Goal: Task Accomplishment & Management: Manage account settings

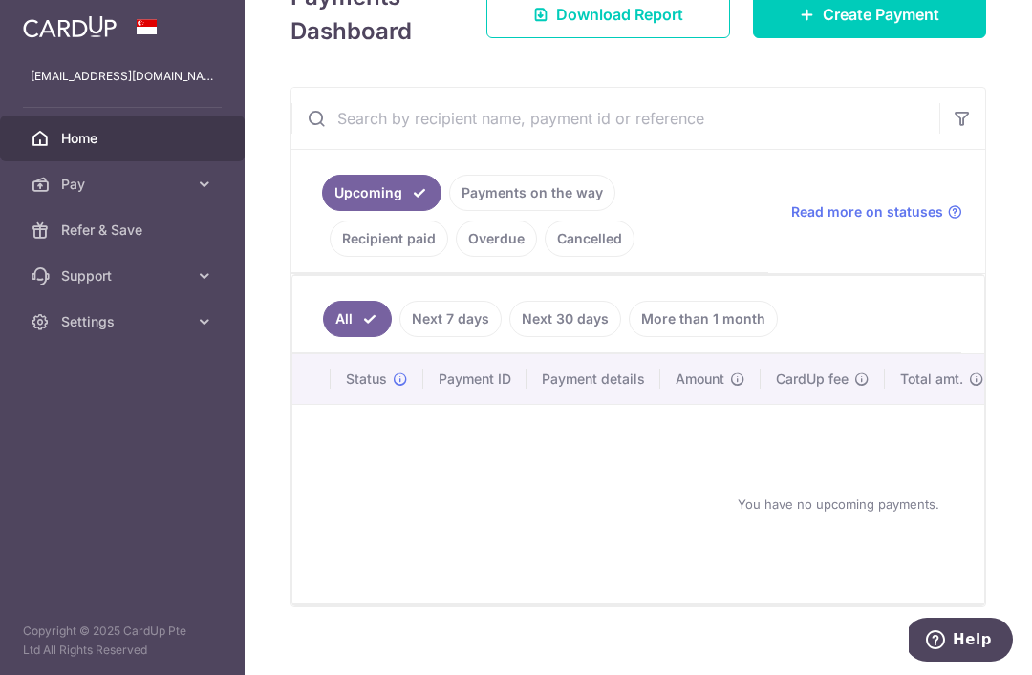
scroll to position [251, 0]
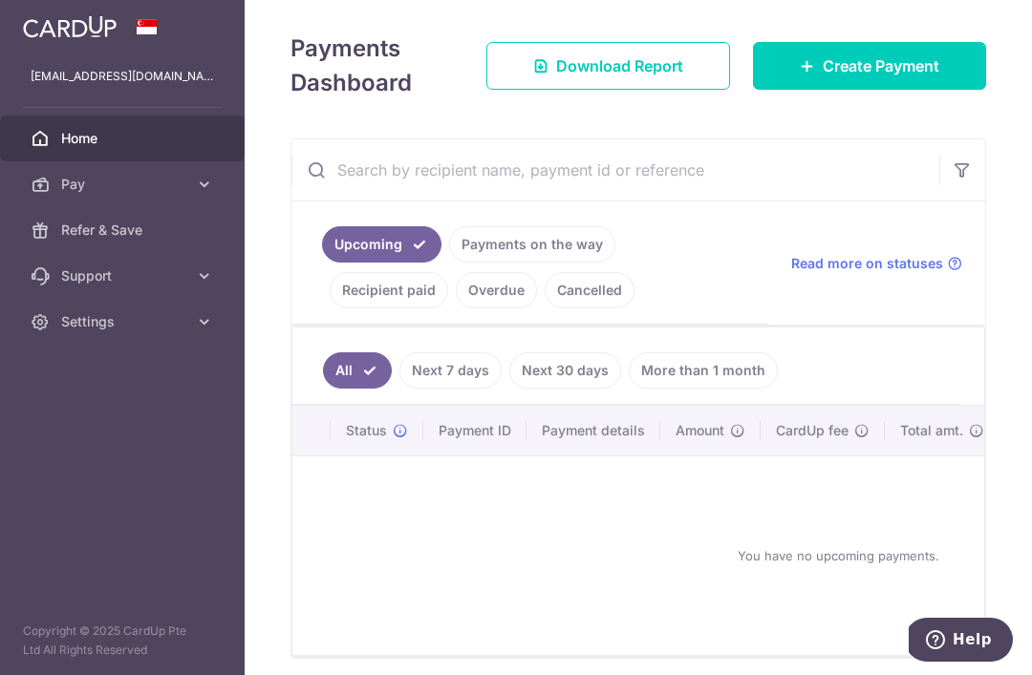
click at [448, 303] on link "Recipient paid" at bounding box center [389, 290] width 118 height 36
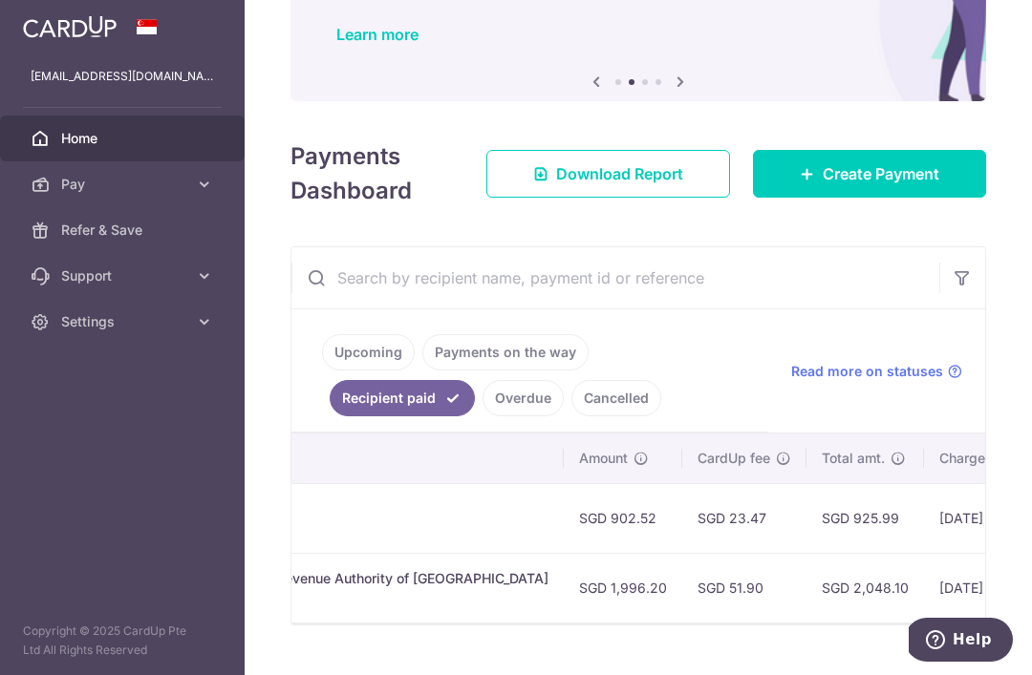
scroll to position [133, 0]
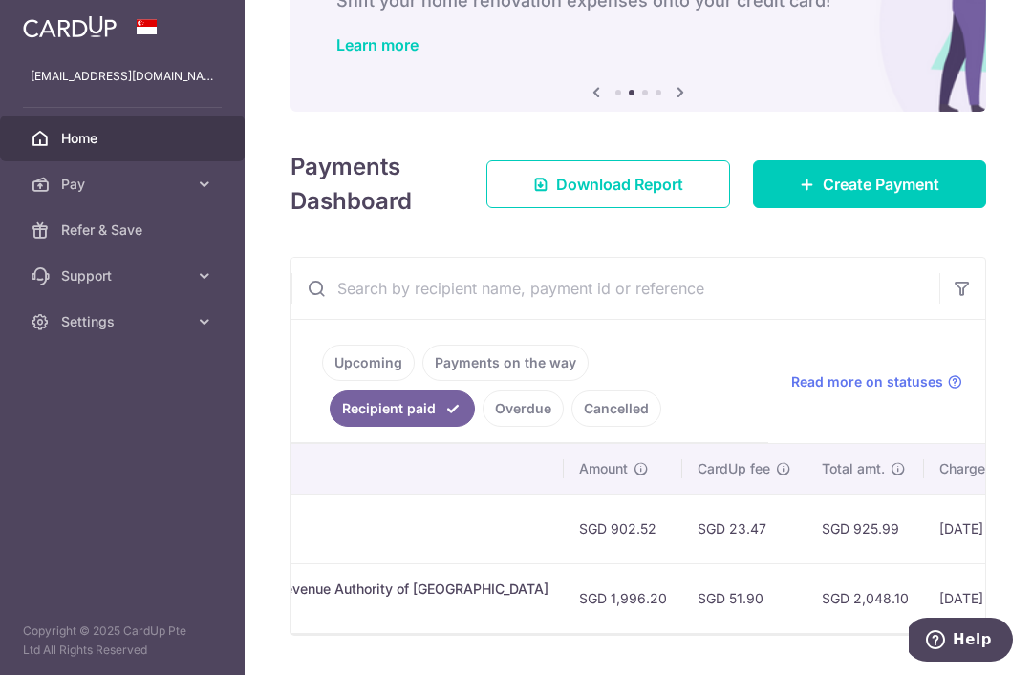
click at [677, 196] on span "Download Report" at bounding box center [619, 184] width 127 height 23
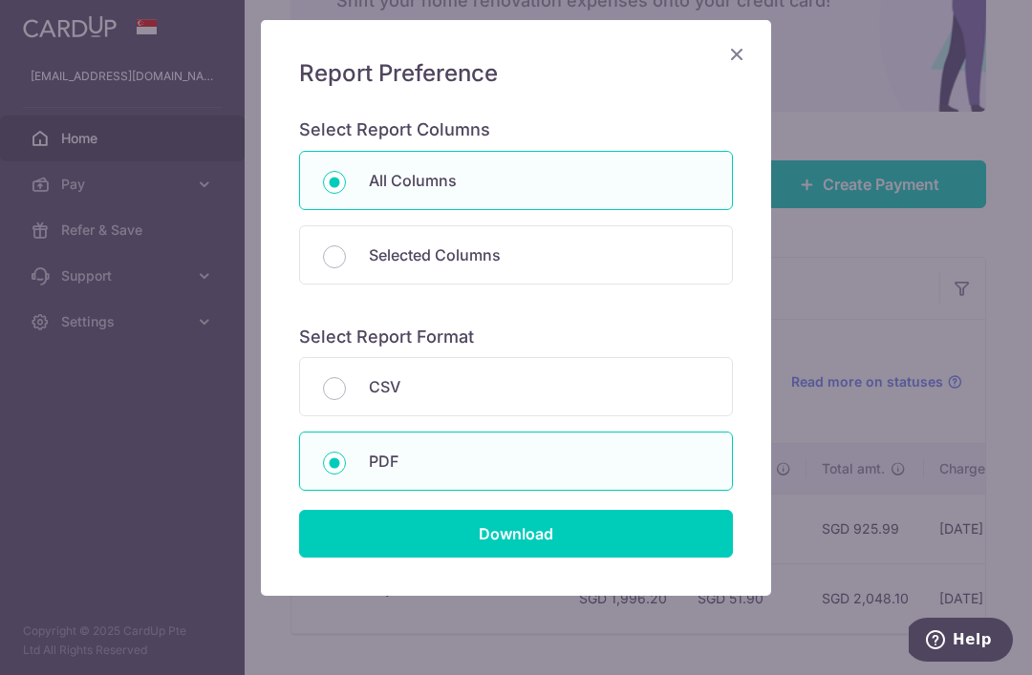
scroll to position [118, 0]
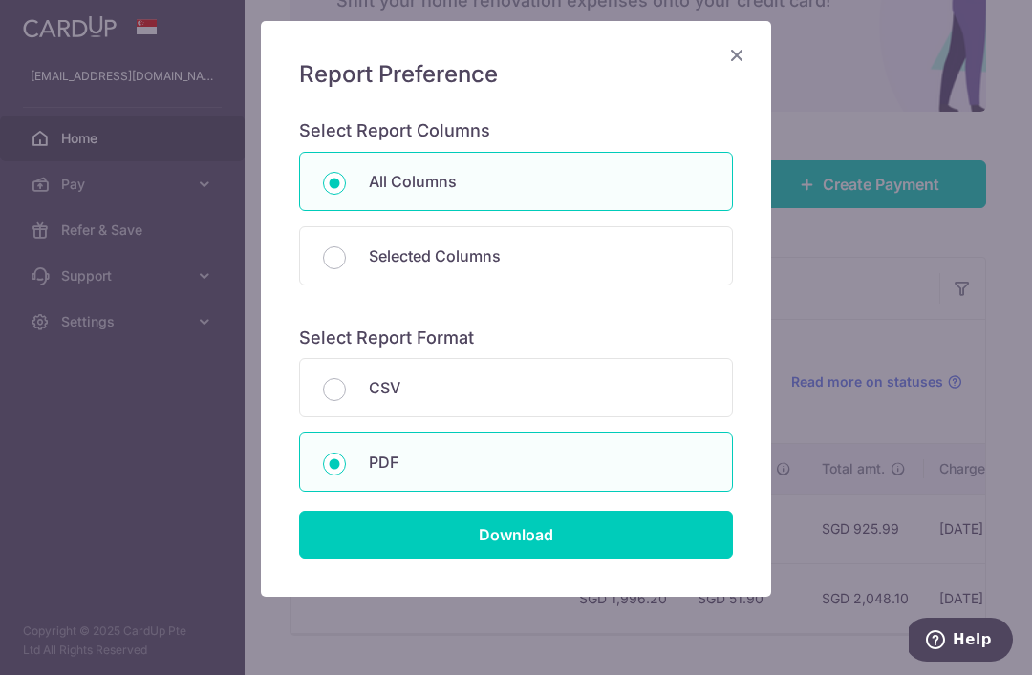
click at [628, 542] on input "Download" at bounding box center [516, 535] width 434 height 48
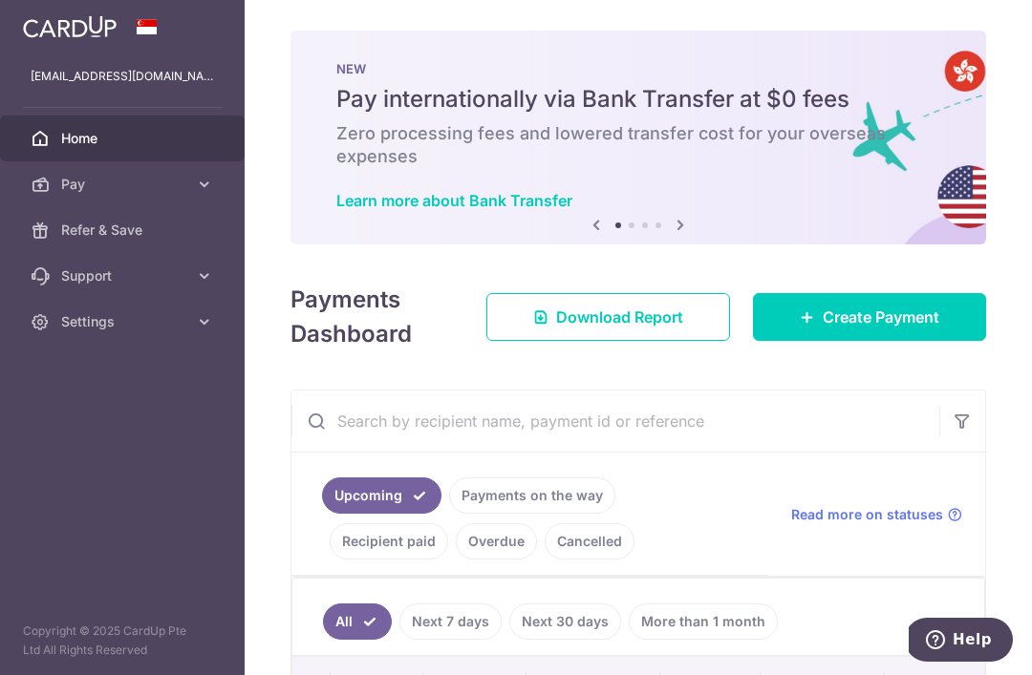
click at [0, 0] on icon "button" at bounding box center [0, 0] width 0 height 0
click at [116, 335] on link "Settings" at bounding box center [122, 322] width 245 height 46
click at [133, 422] on span "Logout" at bounding box center [124, 413] width 126 height 19
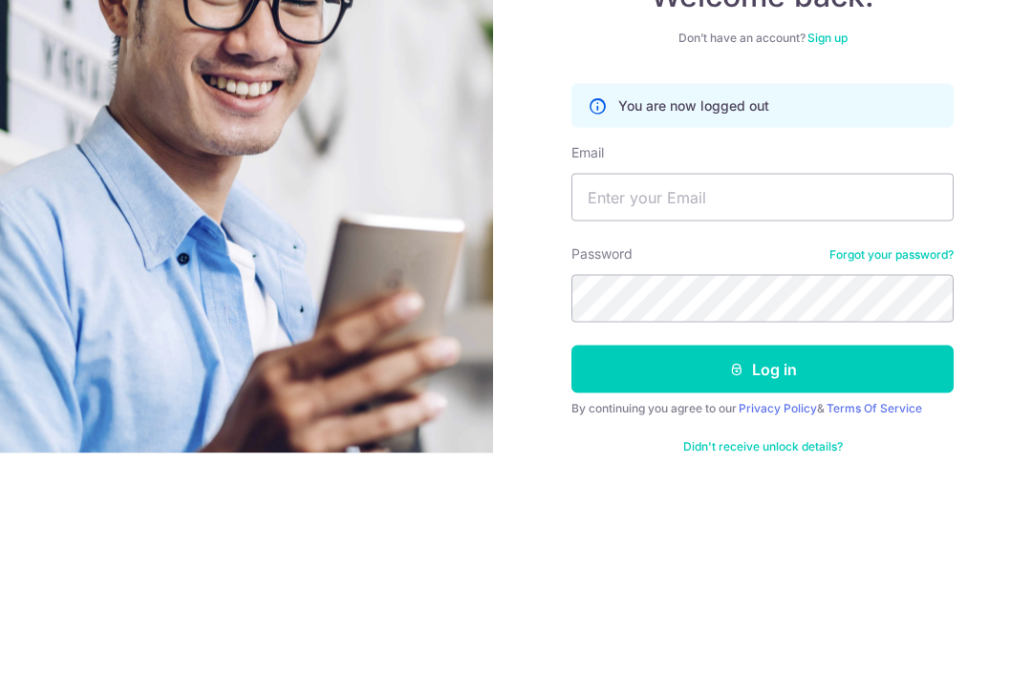
click at [719, 396] on input "Email" at bounding box center [762, 420] width 382 height 48
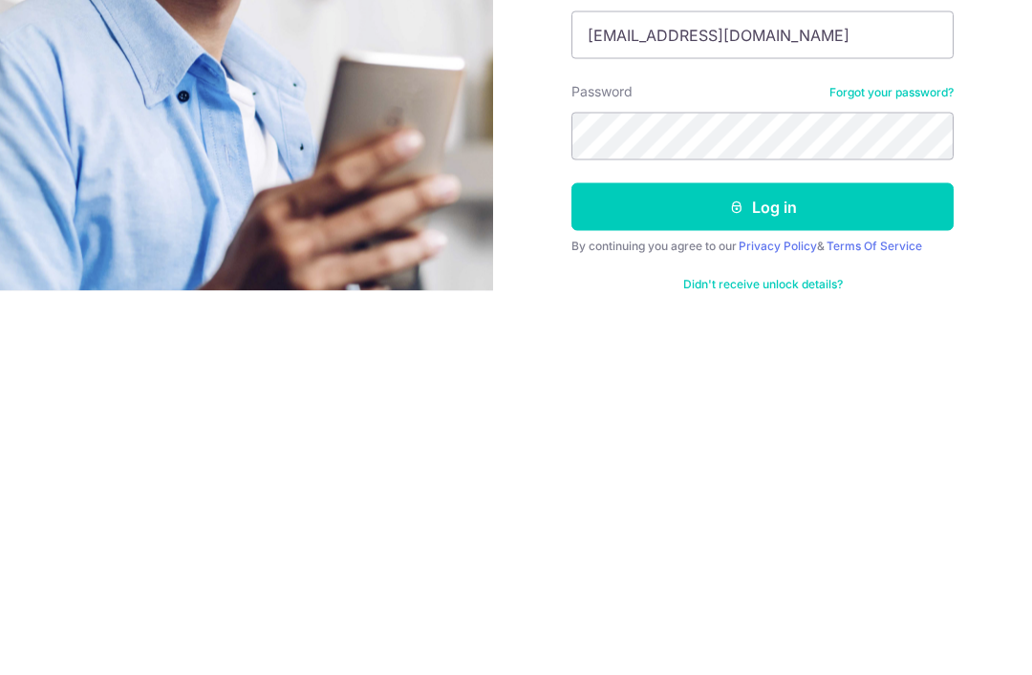
scroll to position [1, 0]
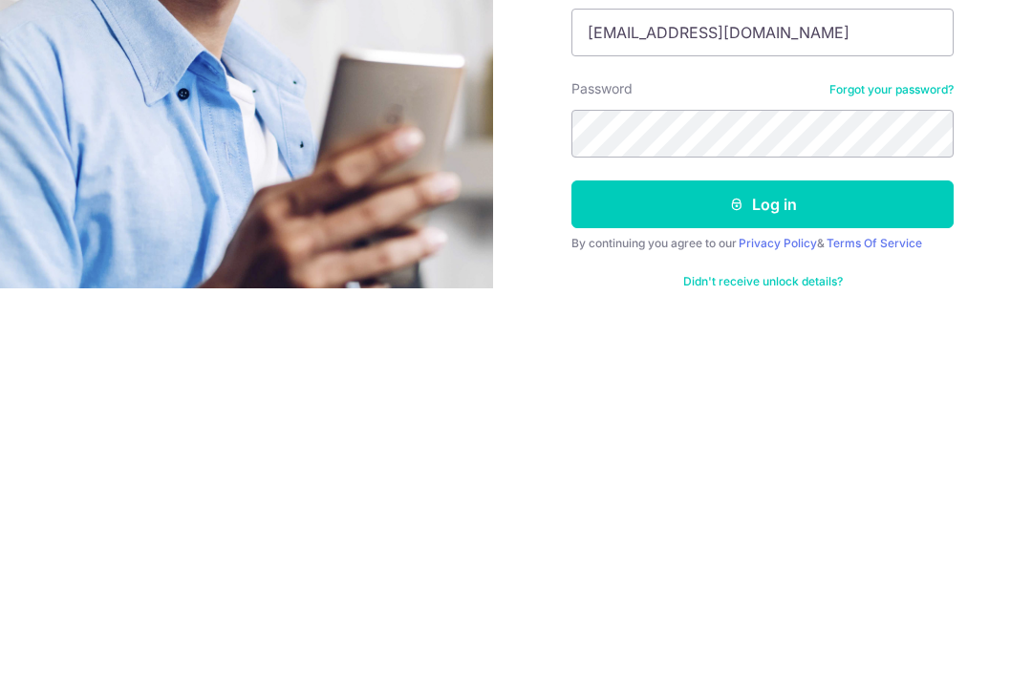
type input "[EMAIL_ADDRESS][DOMAIN_NAME]"
click at [838, 568] on button "Log in" at bounding box center [762, 592] width 382 height 48
